Goal: Information Seeking & Learning: Check status

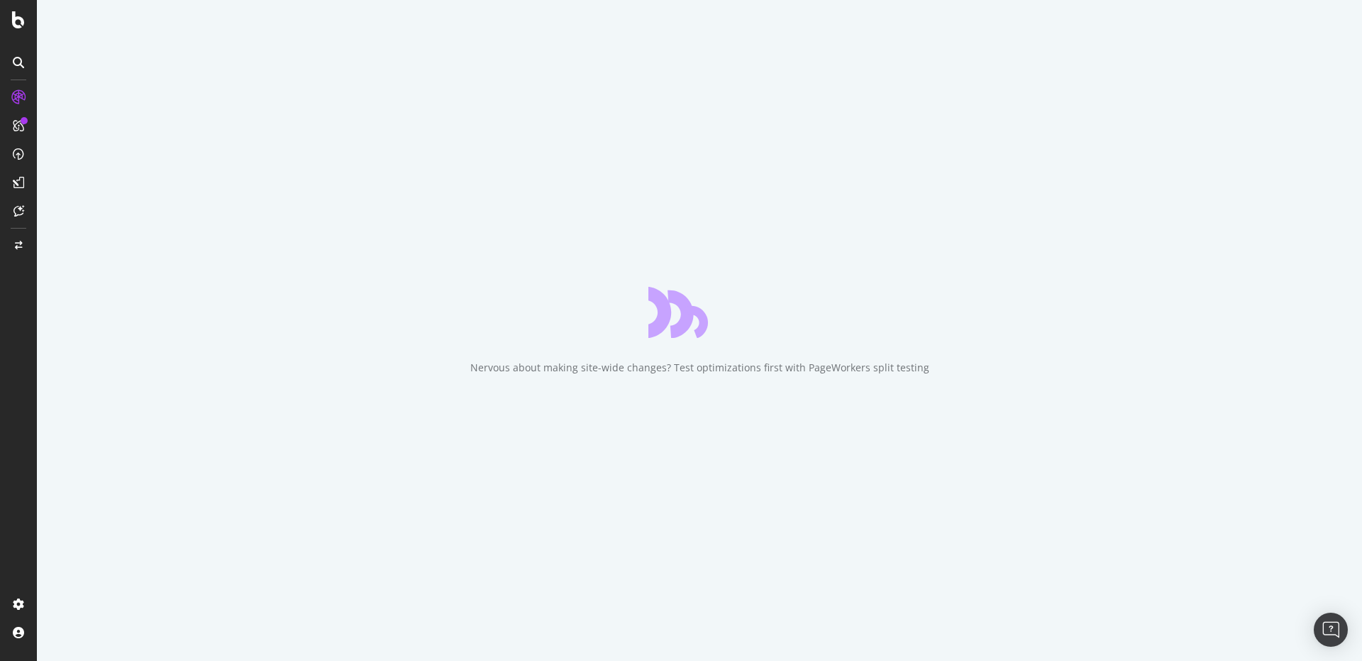
click at [431, 299] on div "Nervous about making site-wide changes? Test optimizations first with PageWorke…" at bounding box center [699, 330] width 1325 height 661
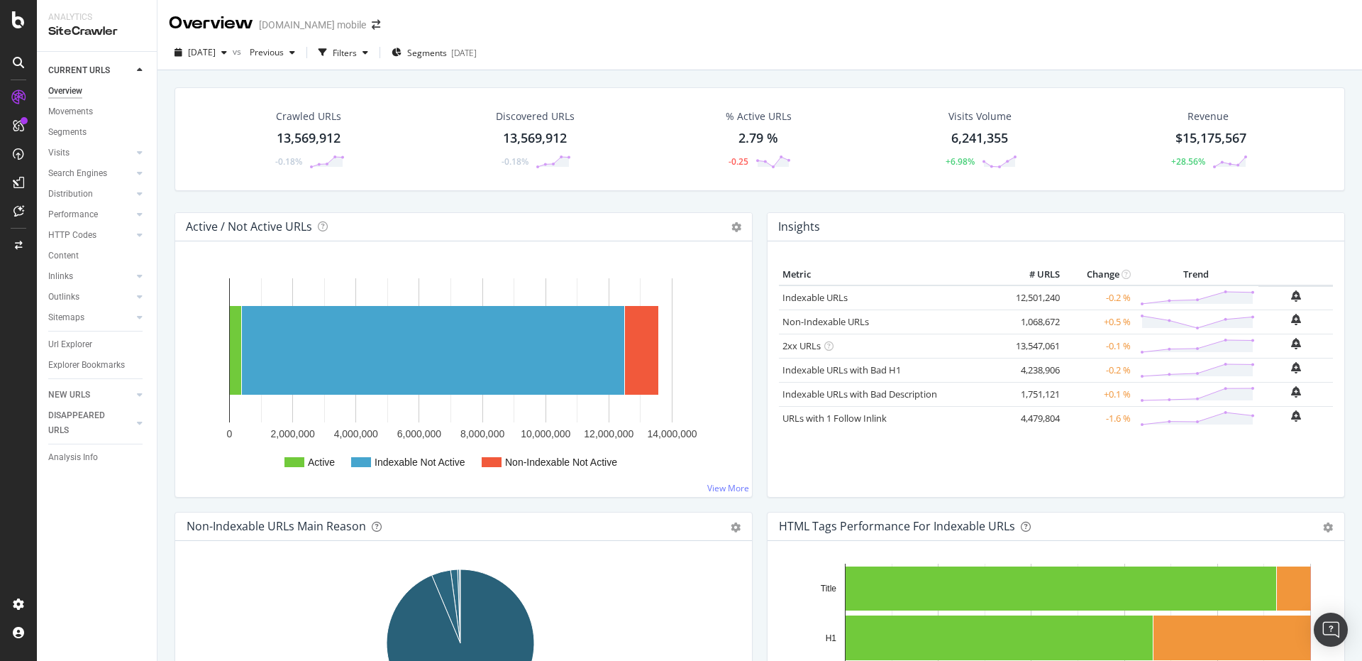
click at [162, 186] on div "Crawled URLs 13,569,912 -0.18% Discovered URLs 13,569,912 -0.18% % Active URLs …" at bounding box center [760, 400] width 1205 height 661
